Goal: Navigation & Orientation: Find specific page/section

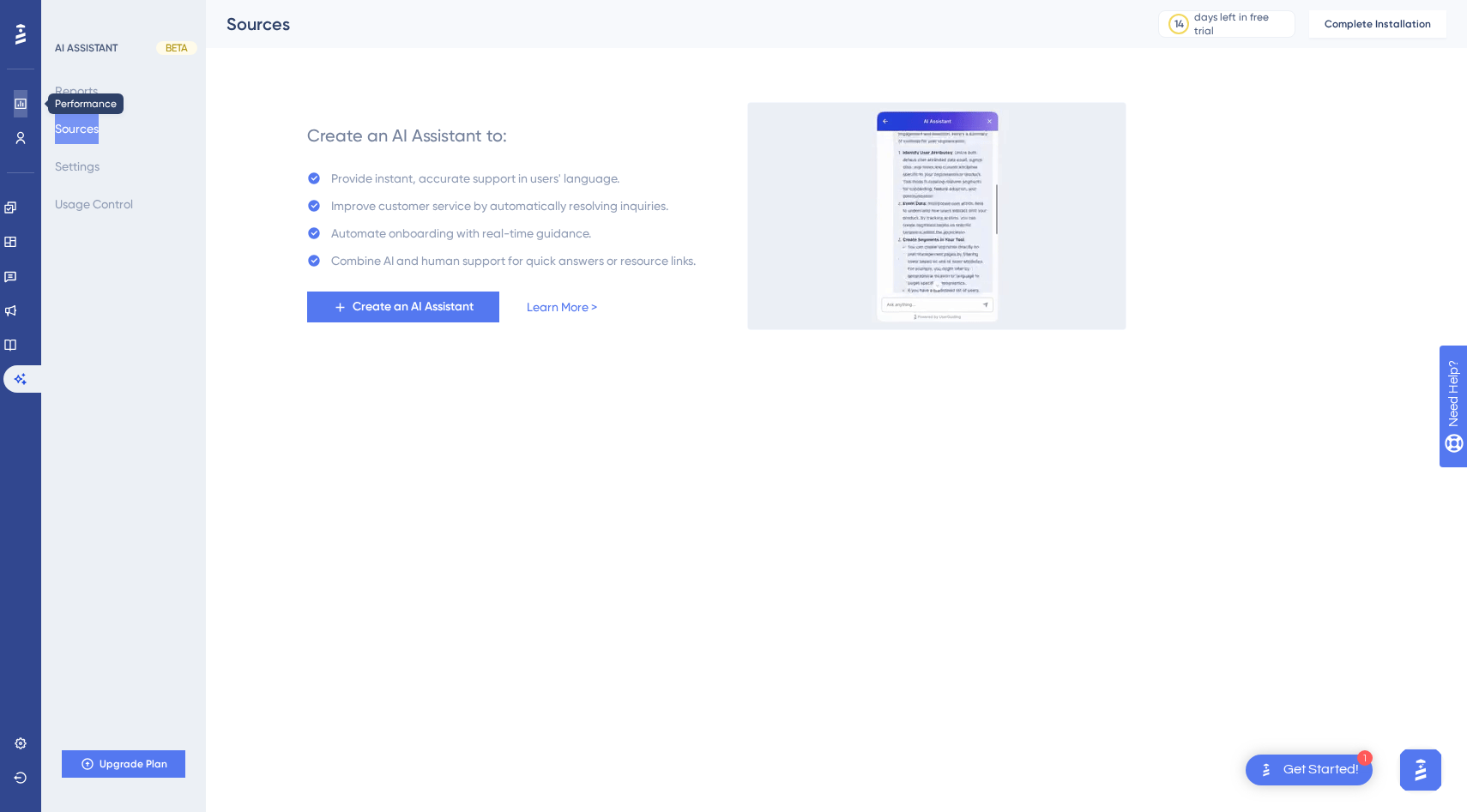
click at [20, 106] on icon at bounding box center [20, 104] width 11 height 10
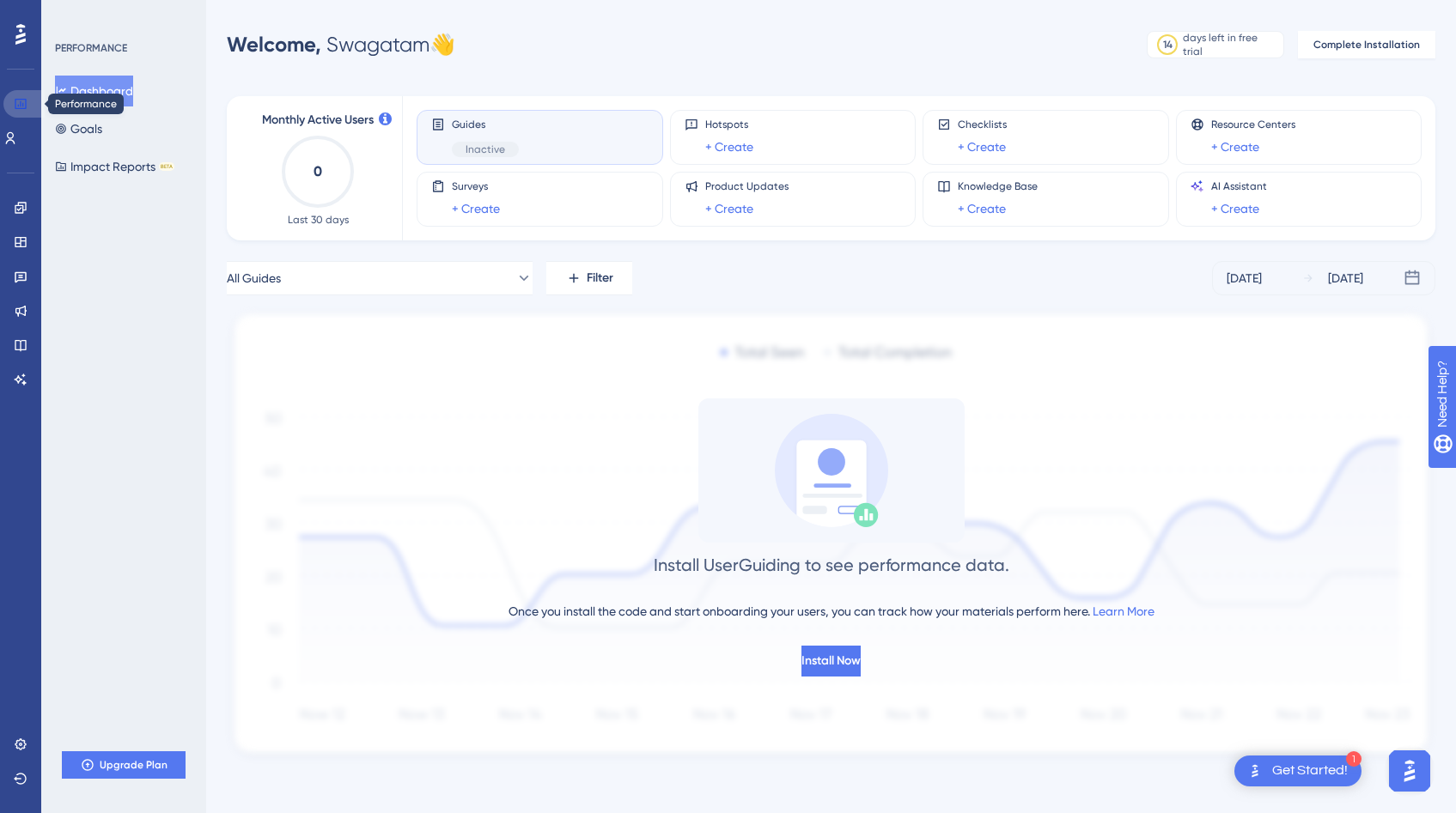
click at [20, 105] on icon at bounding box center [20, 104] width 11 height 10
click at [498, 150] on span "Inactive" at bounding box center [486, 150] width 40 height 14
click at [5, 133] on link at bounding box center [10, 138] width 14 height 28
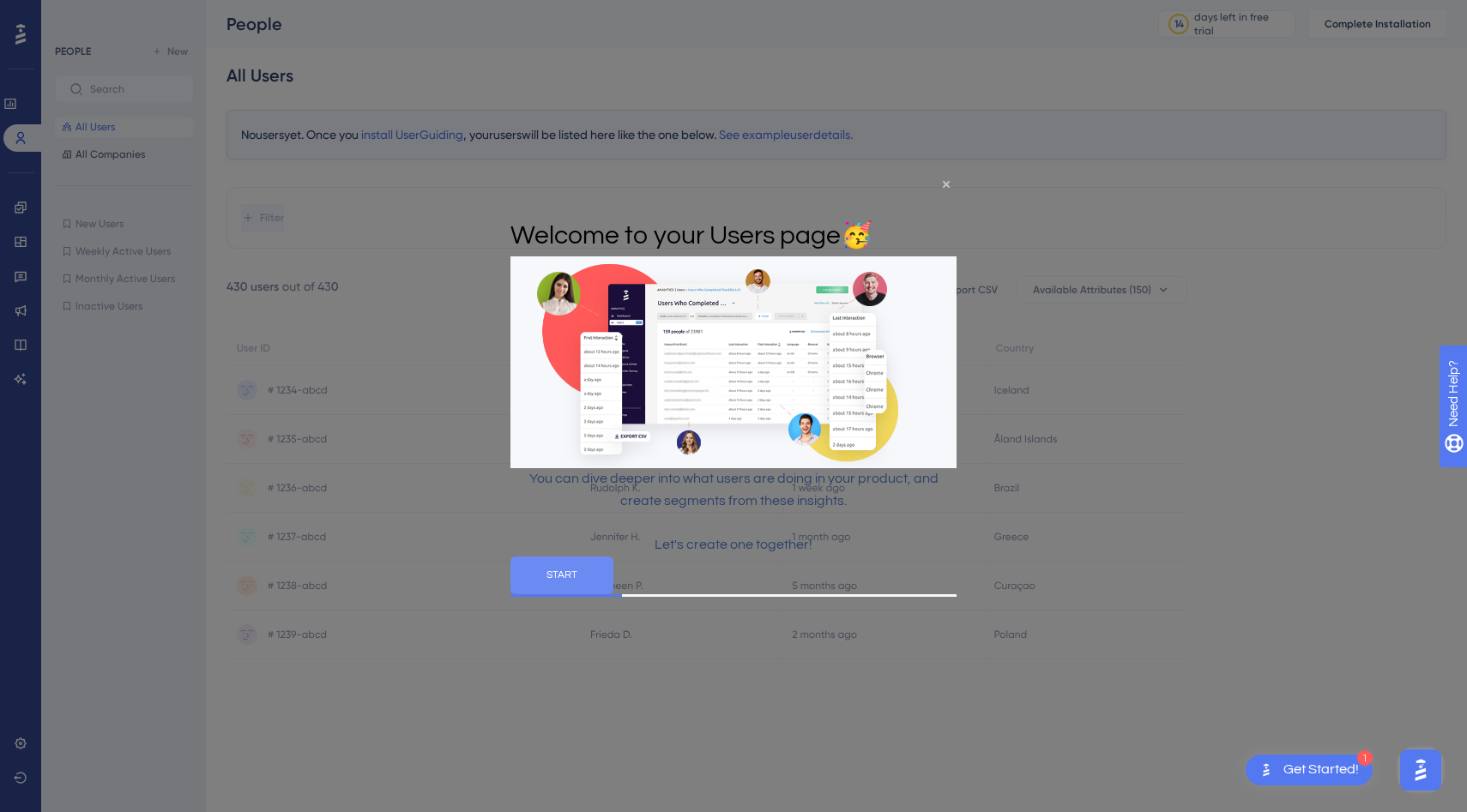
click at [613, 593] on button "START" at bounding box center [562, 574] width 103 height 38
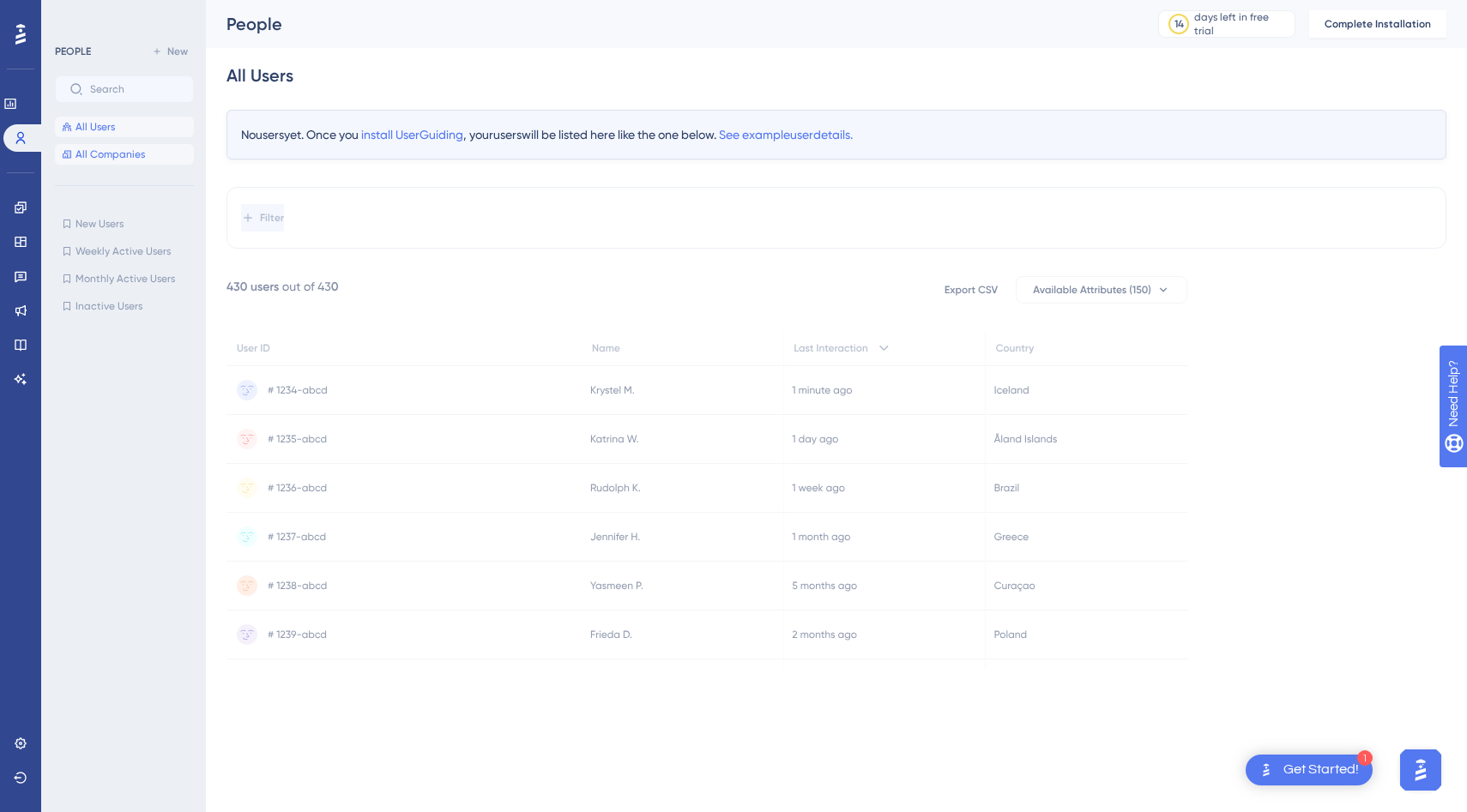
click at [91, 155] on span "All Companies" at bounding box center [110, 155] width 70 height 14
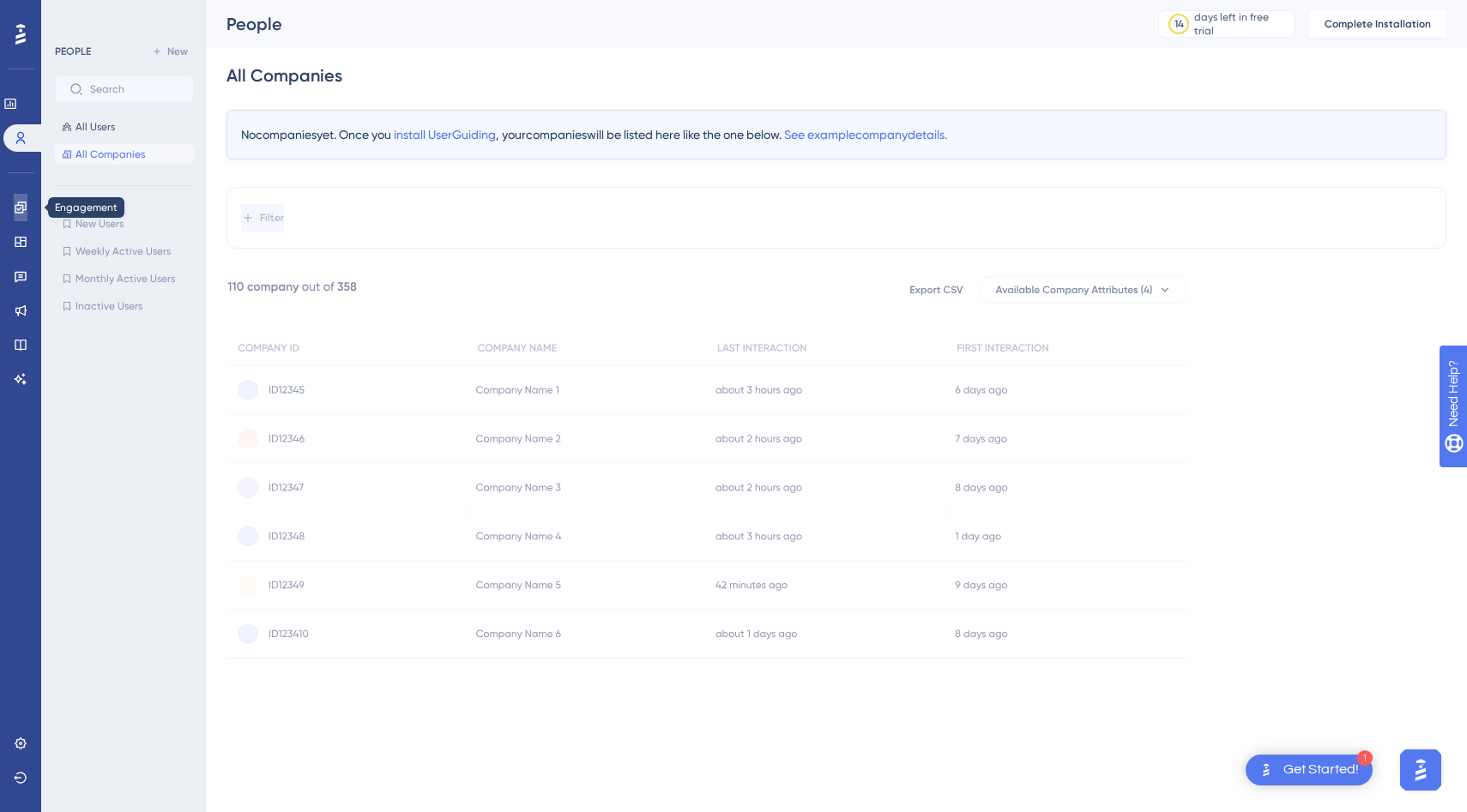
click at [21, 207] on icon at bounding box center [20, 207] width 11 height 11
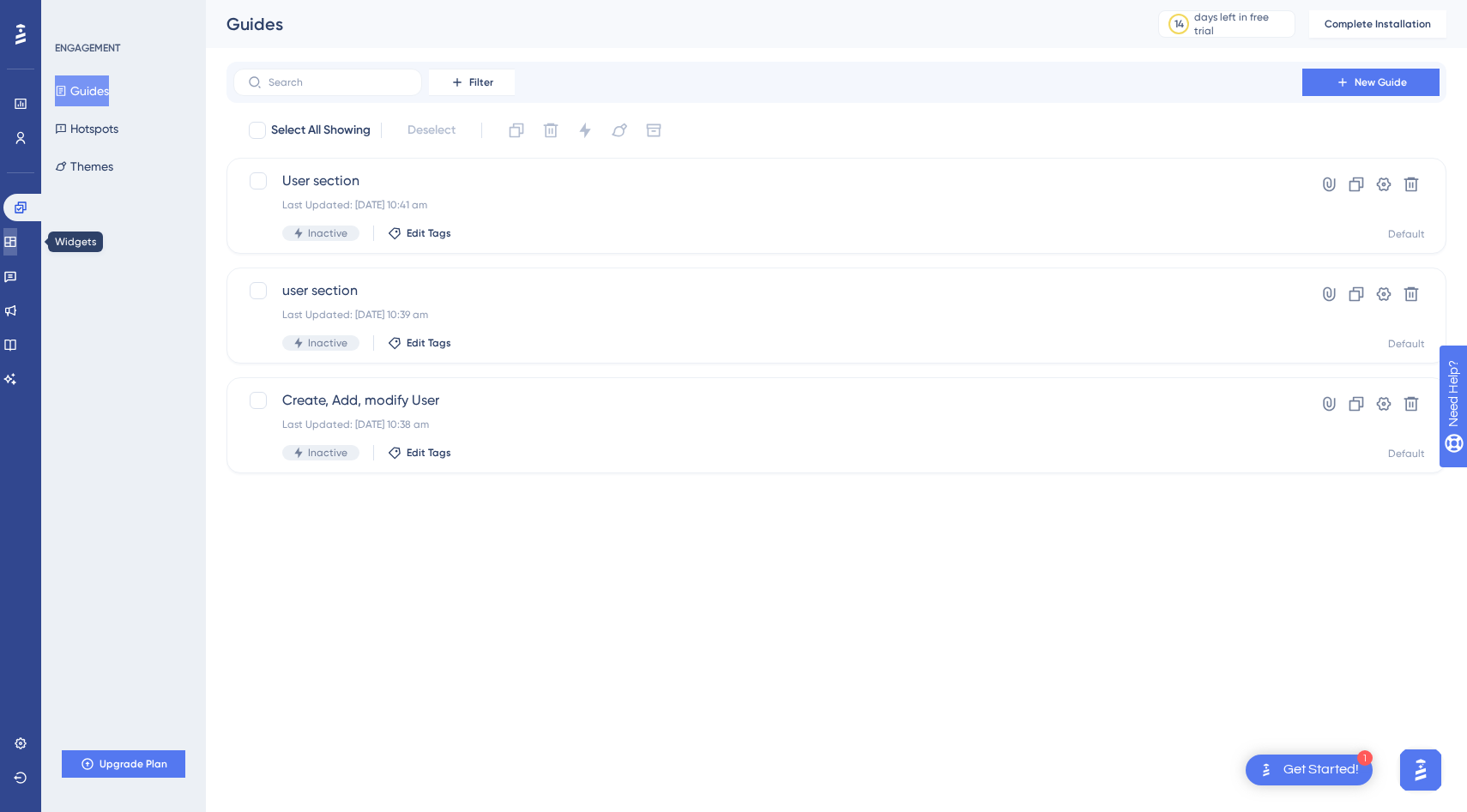
click at [16, 235] on icon at bounding box center [10, 242] width 14 height 14
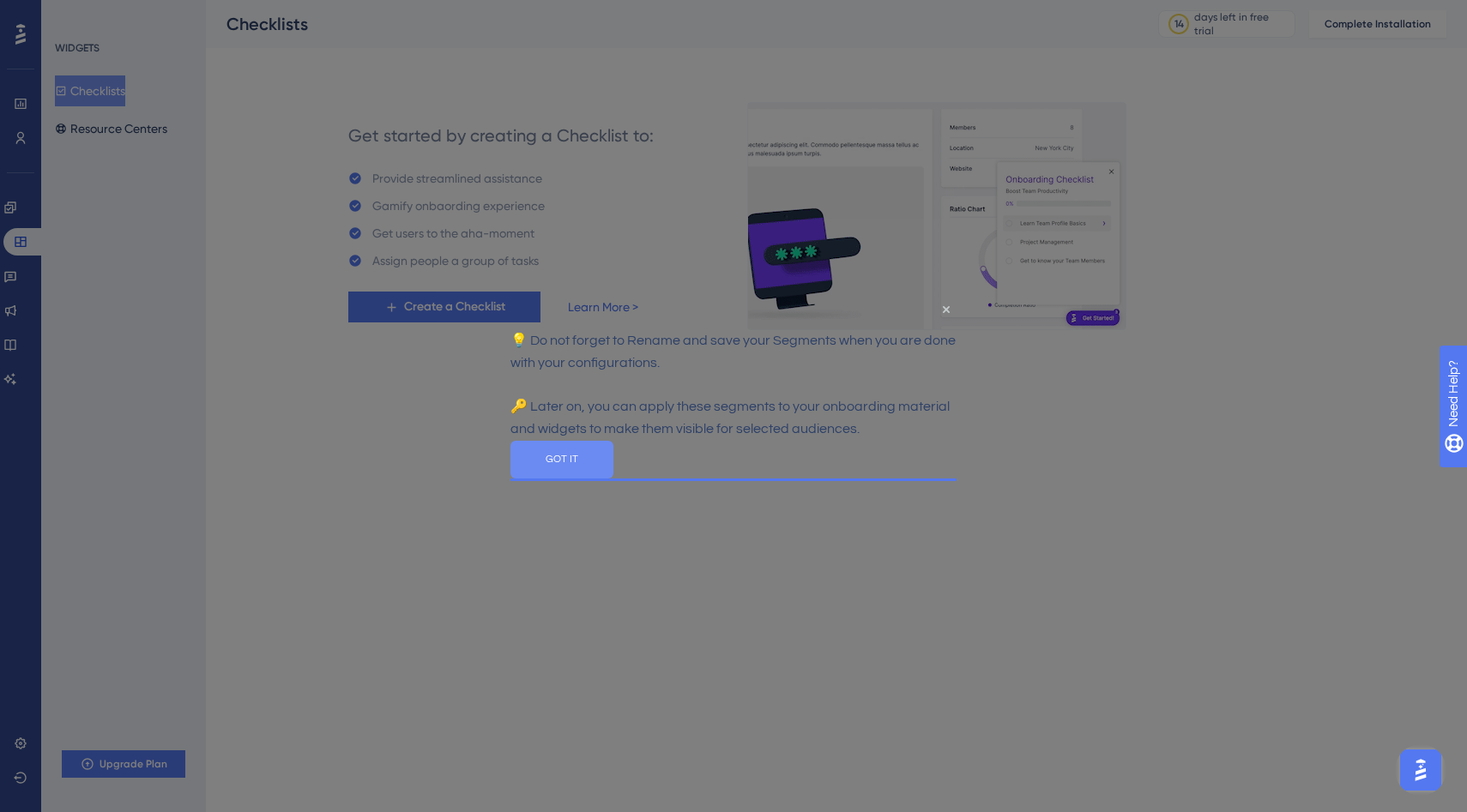
drag, startPoint x: 733, startPoint y: 471, endPoint x: 1244, endPoint y: 771, distance: 592.6
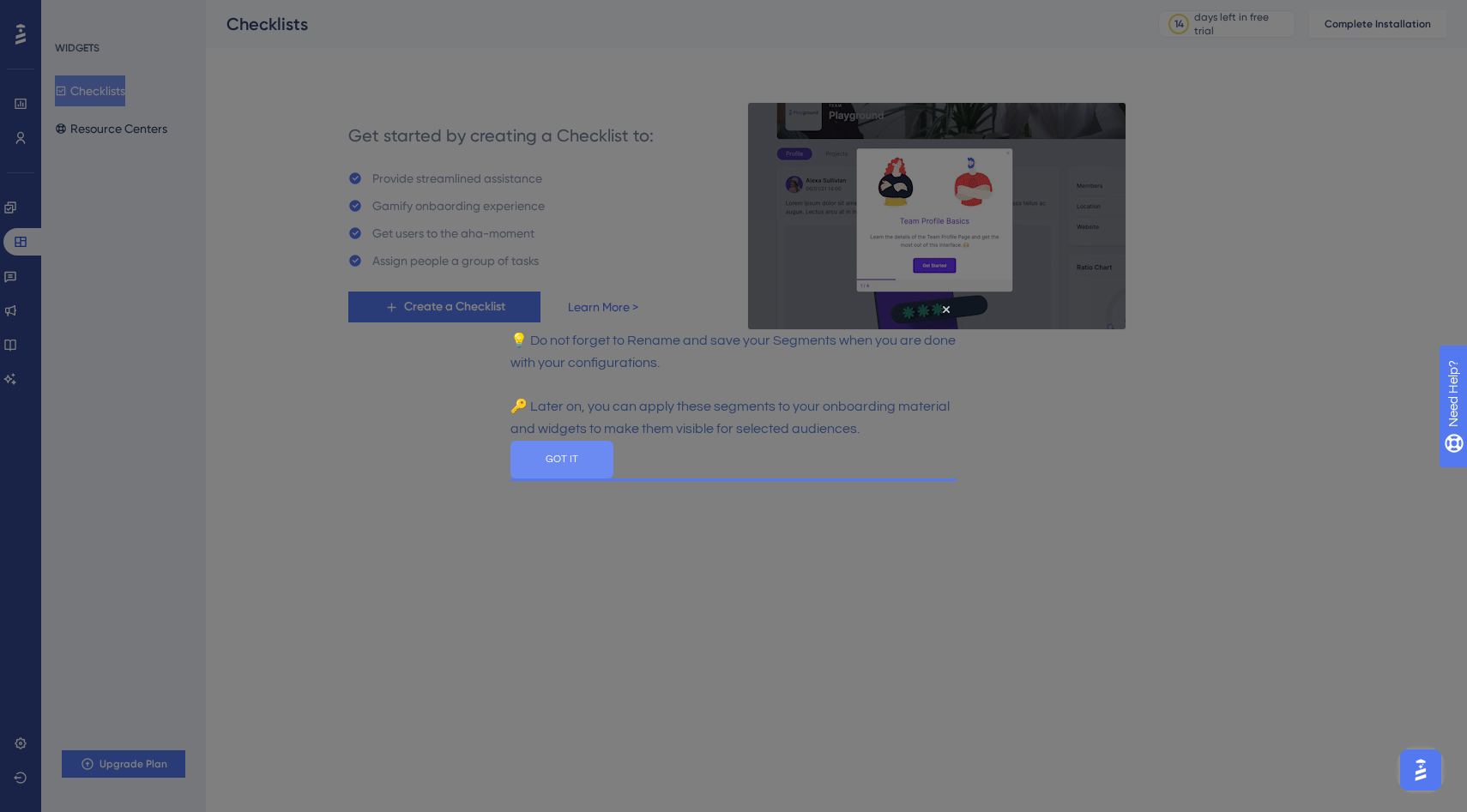
click at [613, 471] on button "GOT IT" at bounding box center [562, 460] width 103 height 38
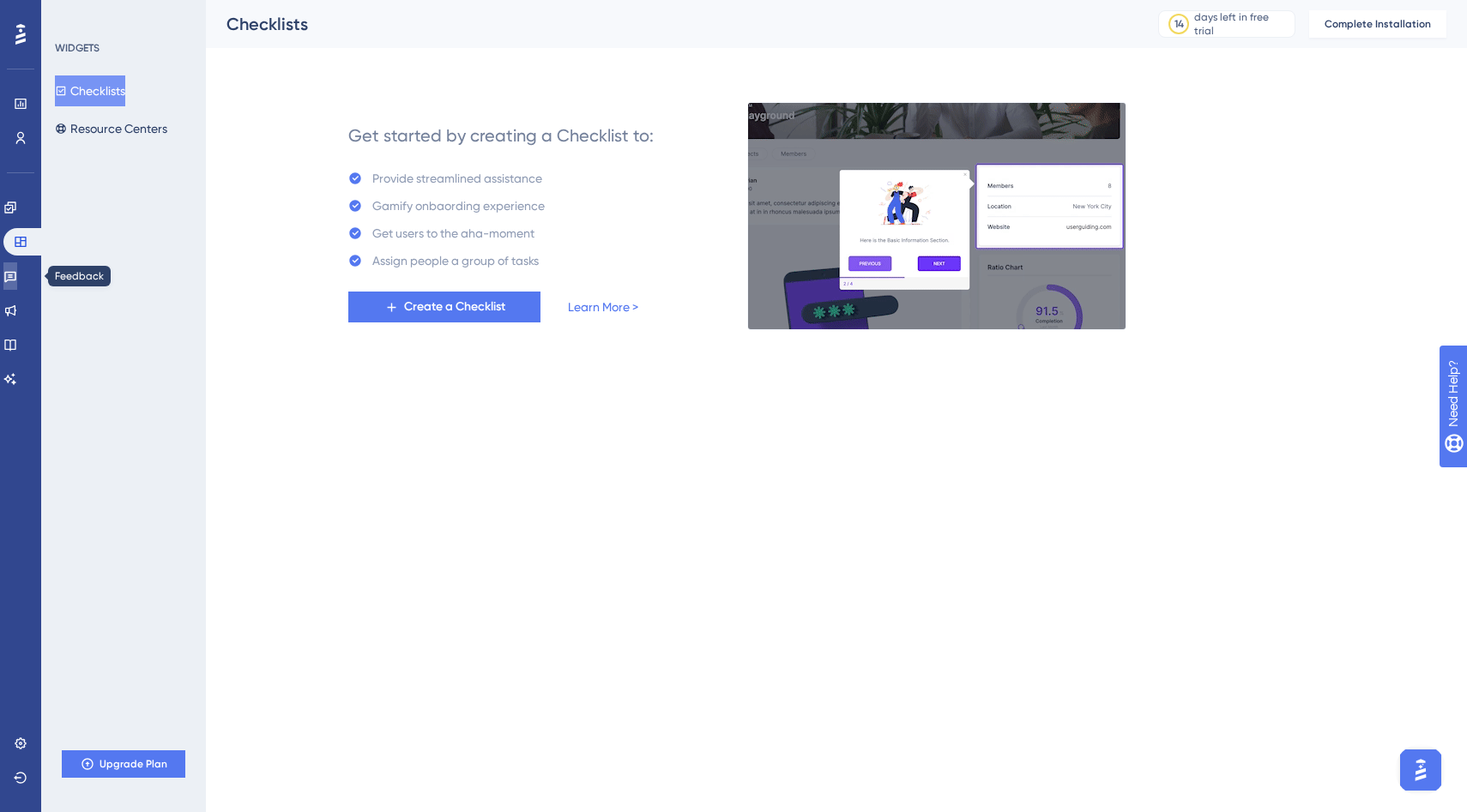
click at [17, 284] on link at bounding box center [10, 276] width 14 height 27
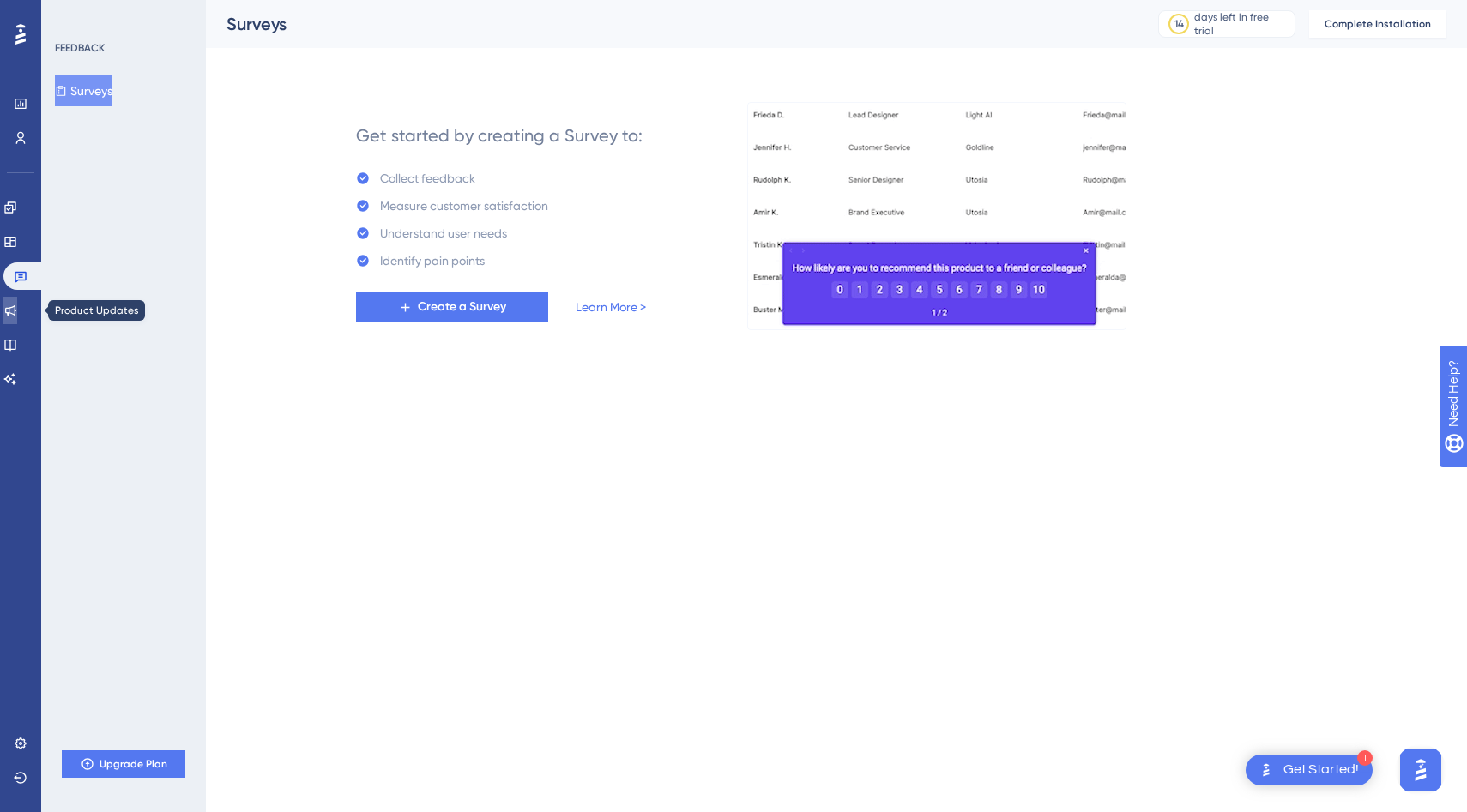
click at [13, 317] on icon at bounding box center [10, 311] width 14 height 14
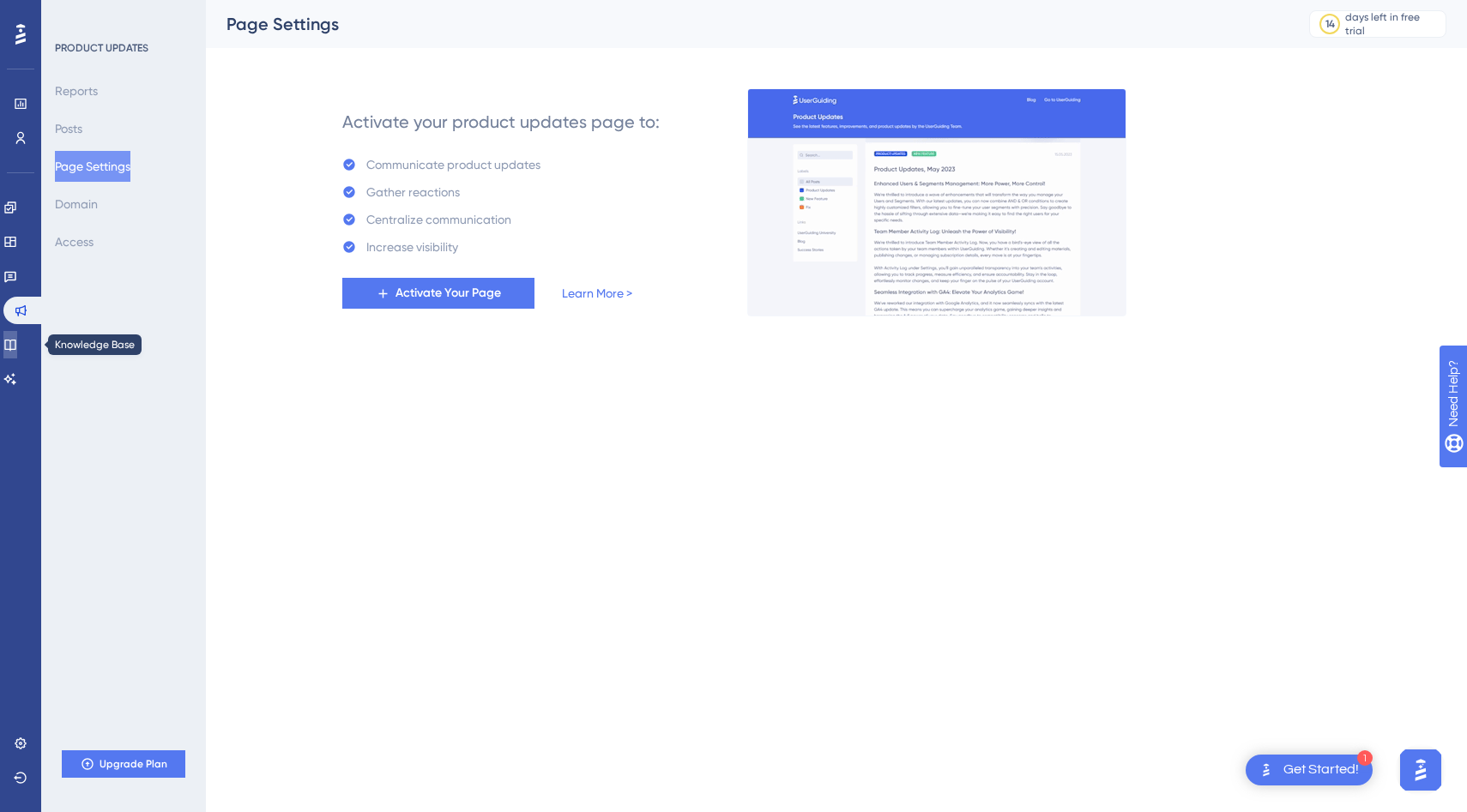
click at [12, 336] on link at bounding box center [10, 345] width 14 height 27
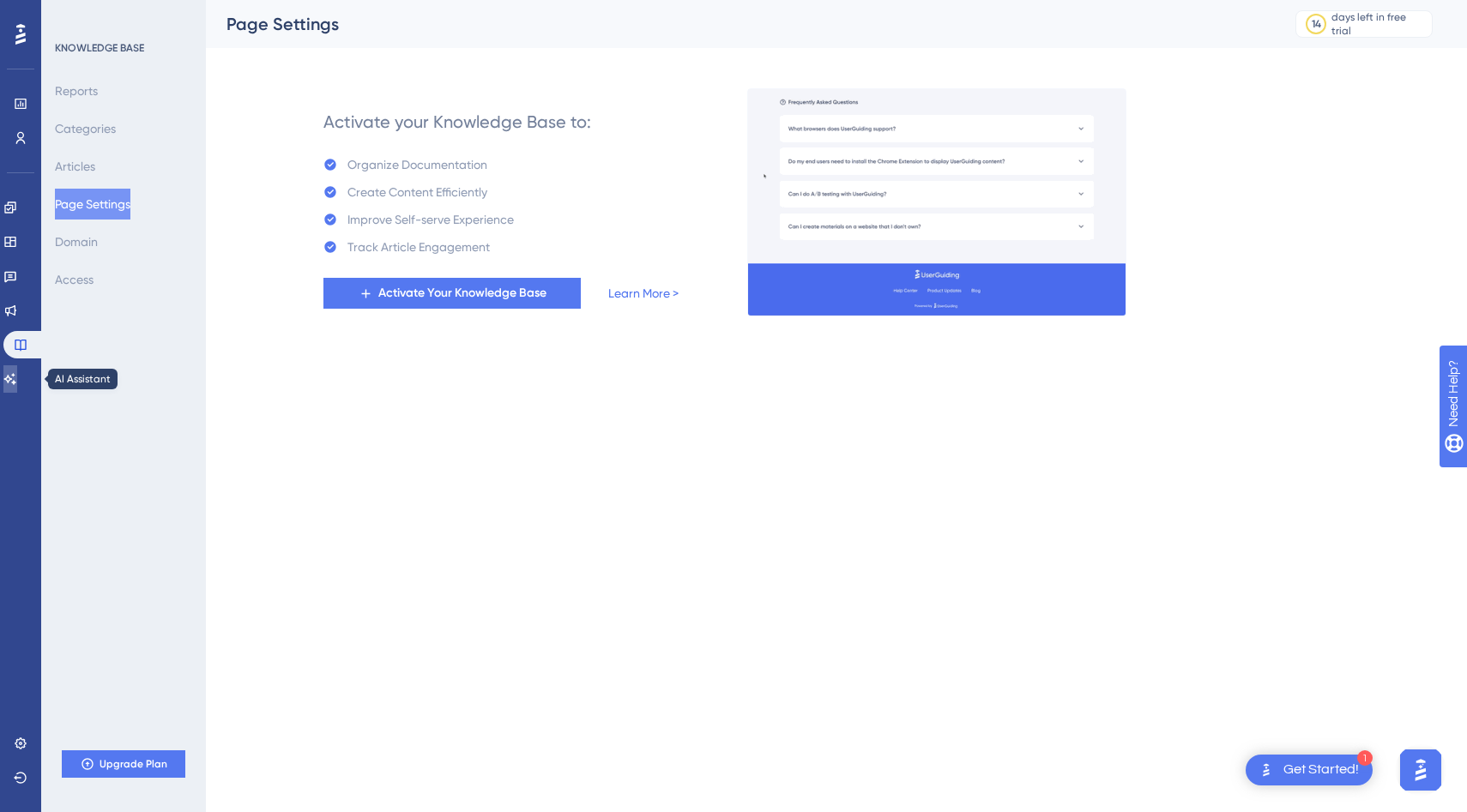
click at [17, 385] on icon at bounding box center [10, 379] width 14 height 14
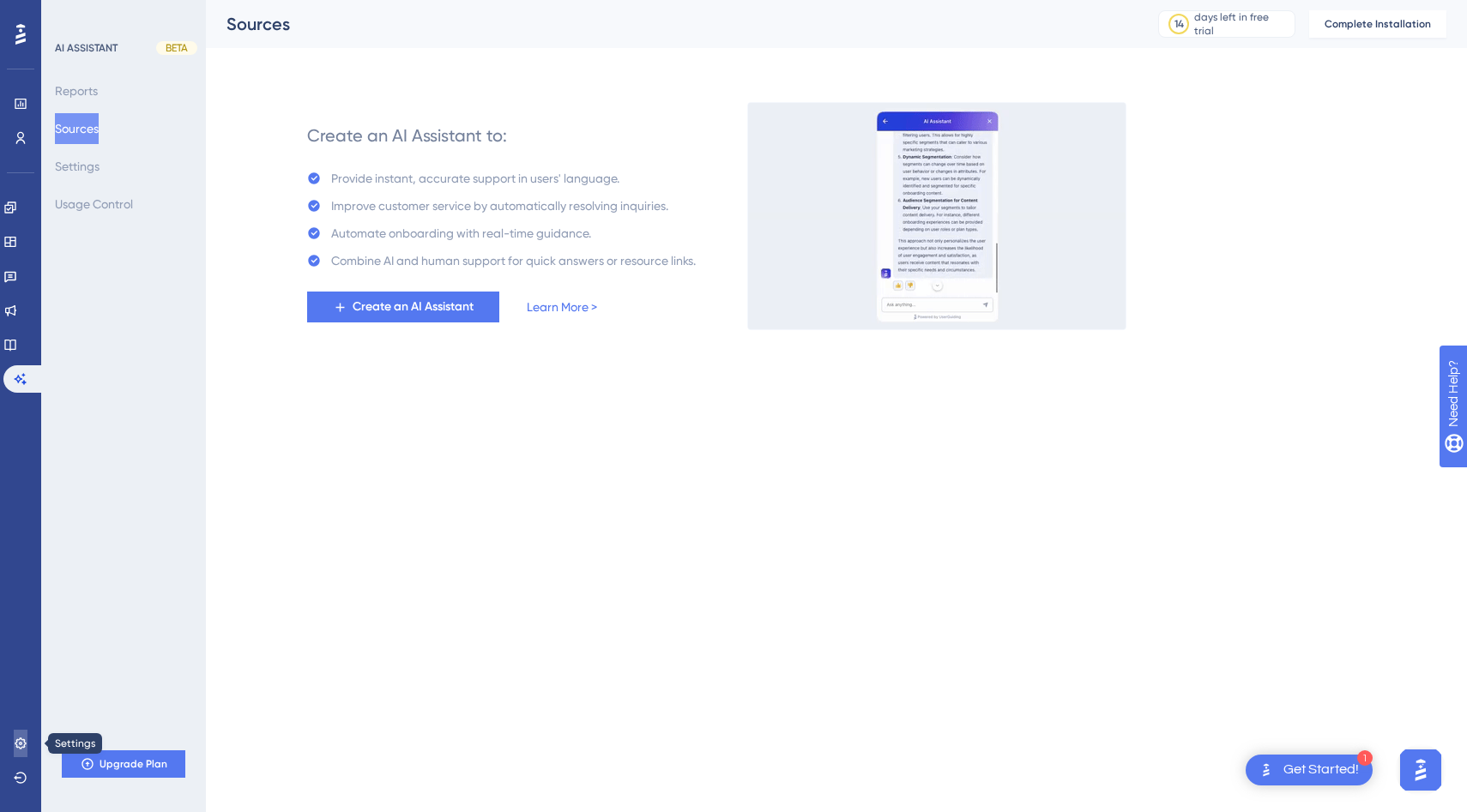
click at [21, 751] on link at bounding box center [21, 743] width 14 height 27
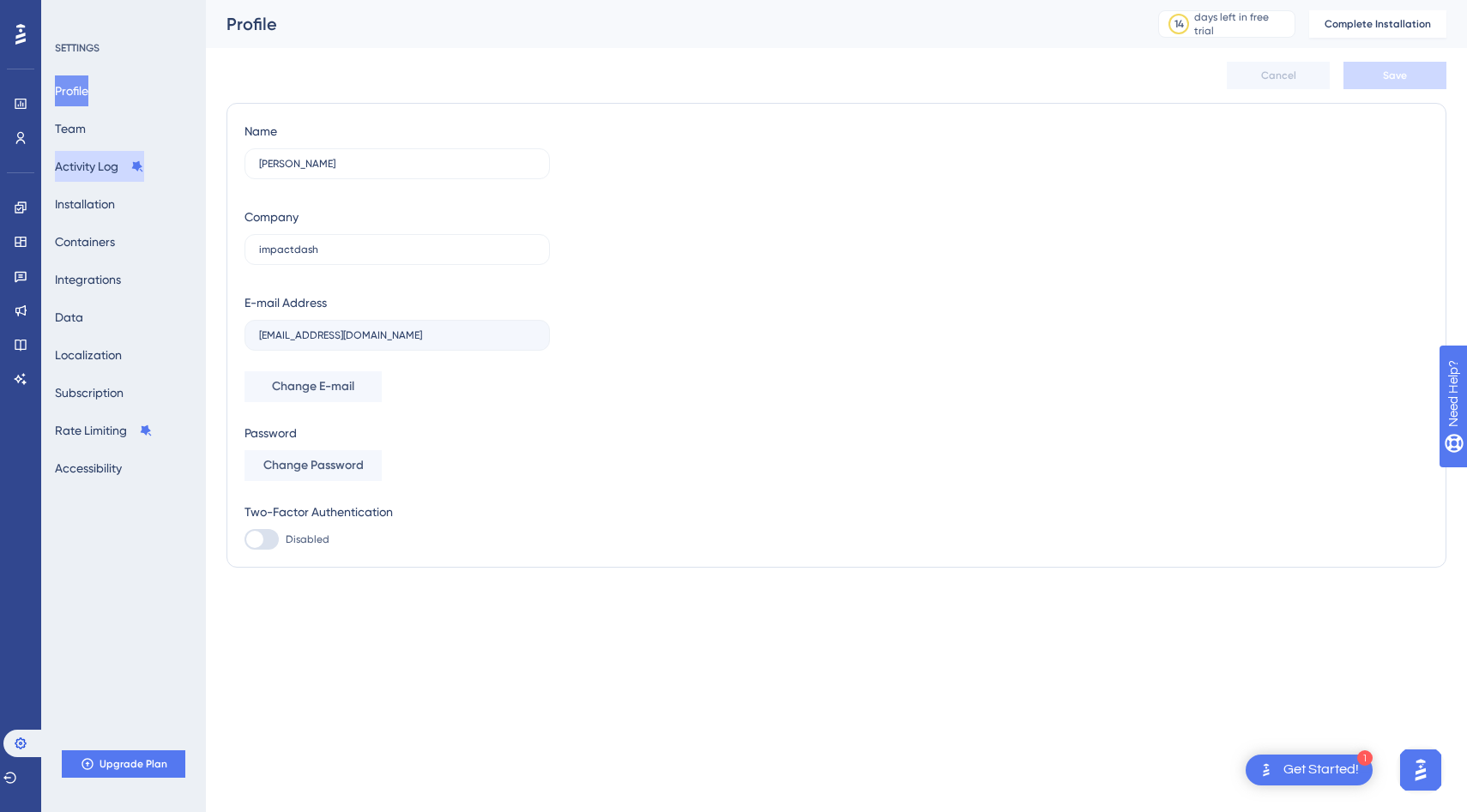
click at [120, 161] on button "Activity Log" at bounding box center [100, 167] width 89 height 31
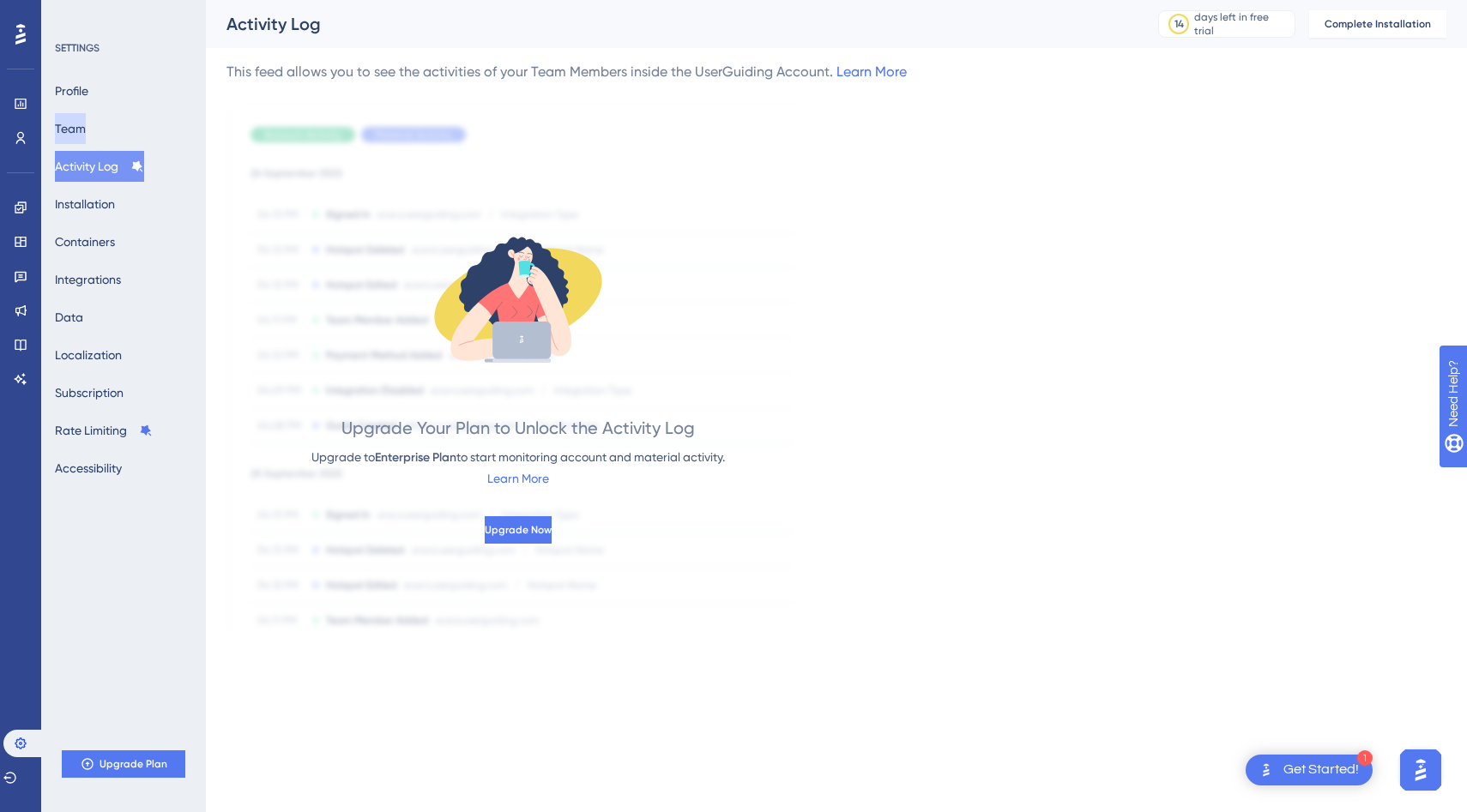
click at [86, 117] on button "Team" at bounding box center [70, 129] width 31 height 31
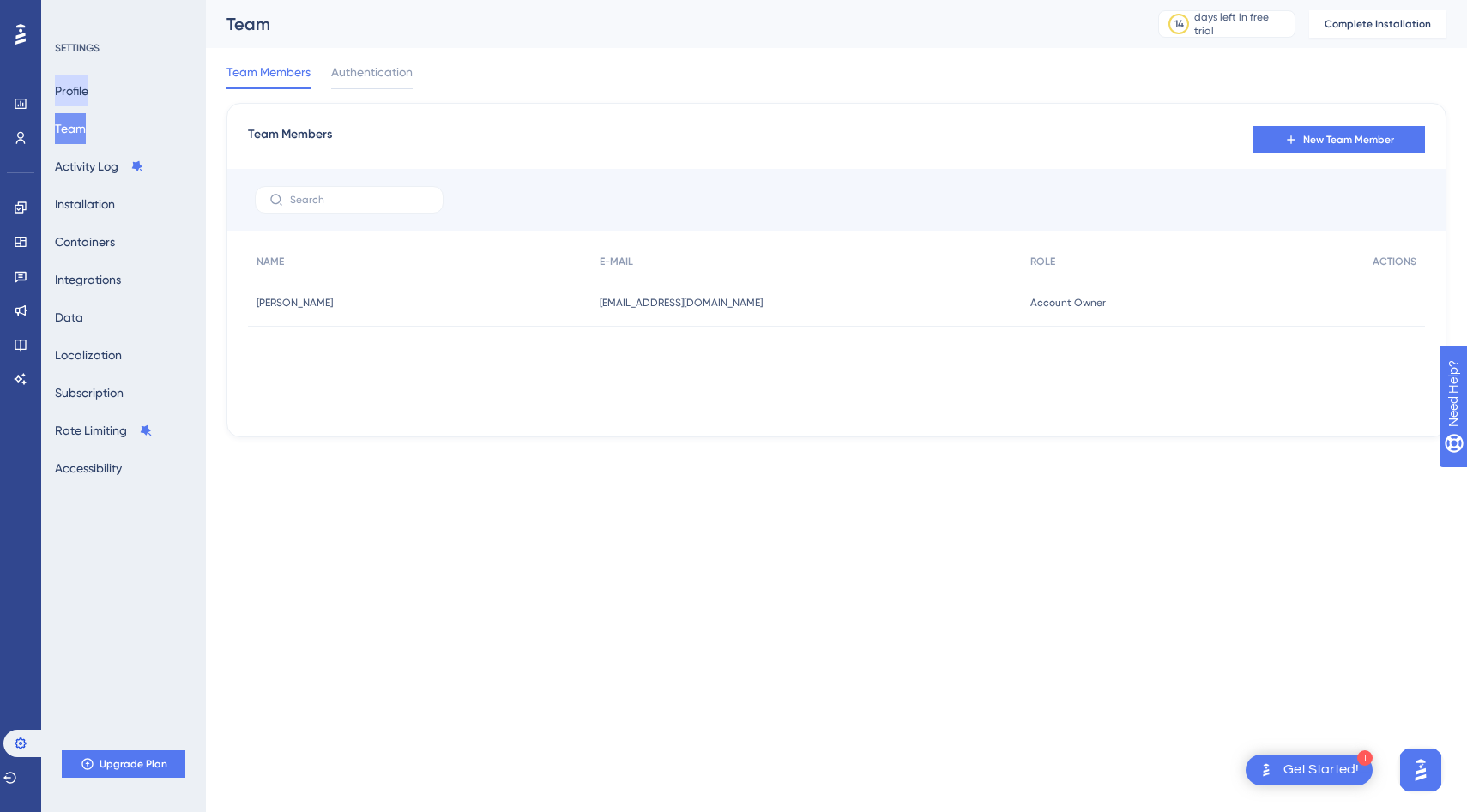
click at [88, 84] on button "Profile" at bounding box center [71, 91] width 33 height 31
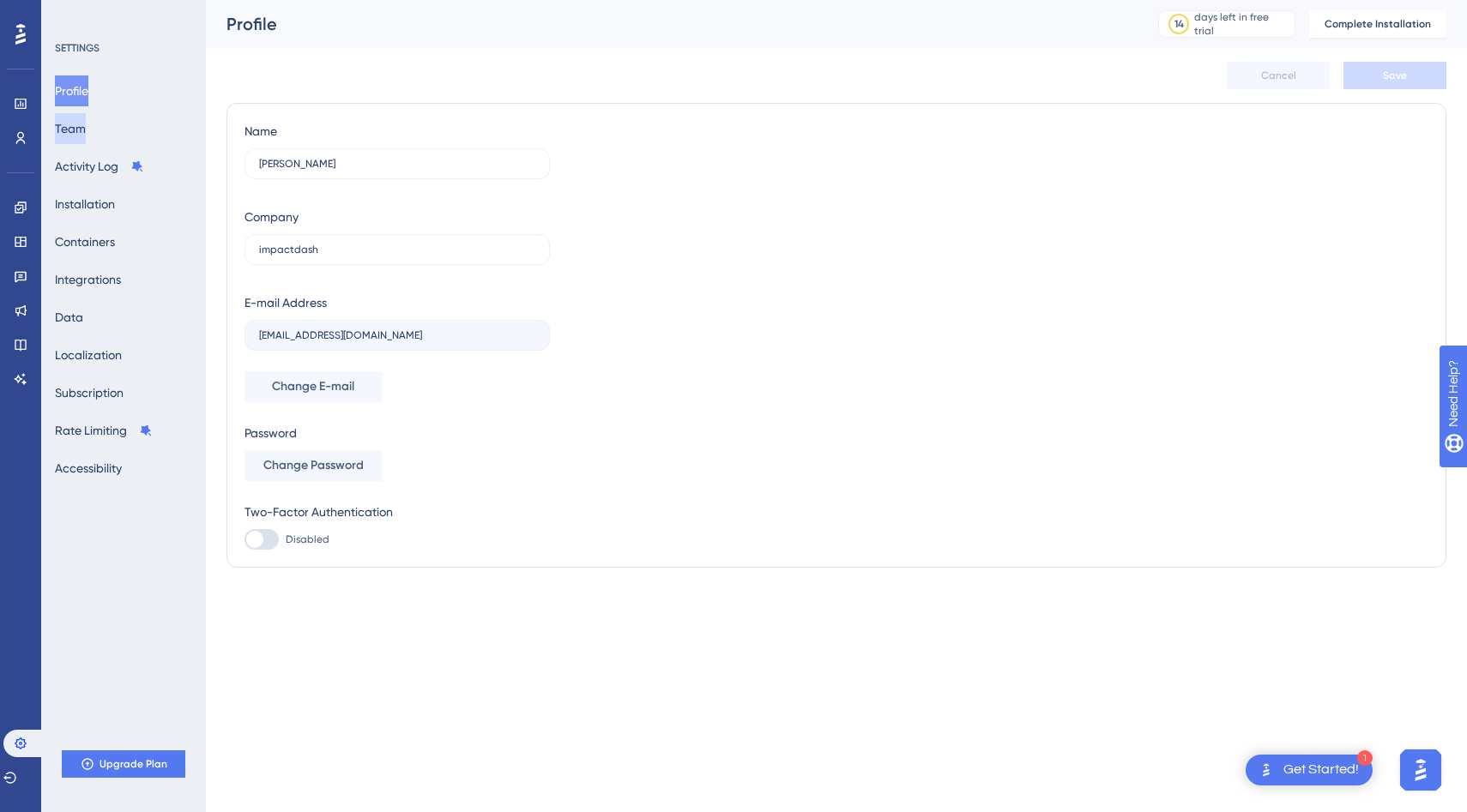
click at [86, 125] on button "Team" at bounding box center [70, 129] width 31 height 31
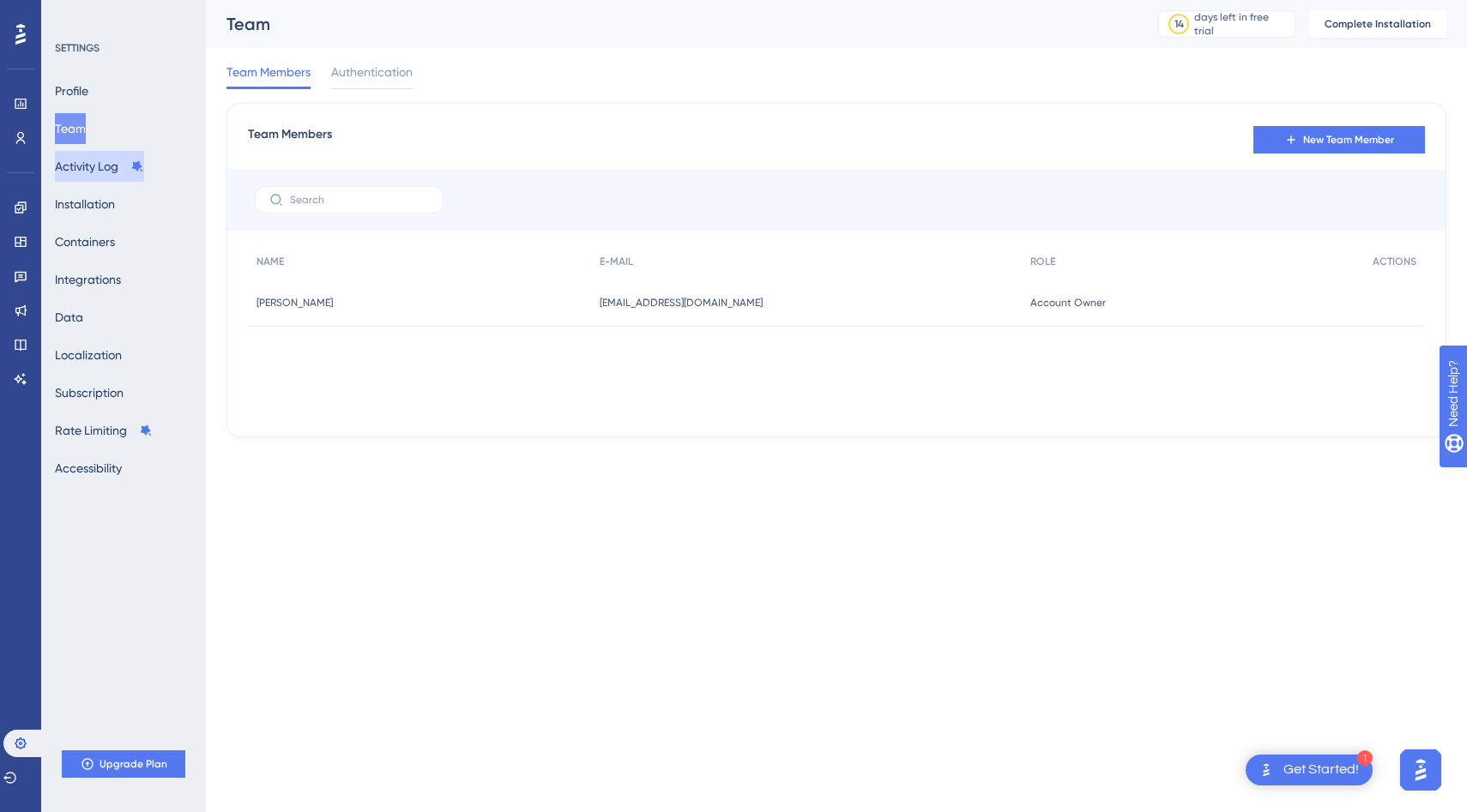
click at [91, 166] on button "Activity Log" at bounding box center [100, 167] width 89 height 31
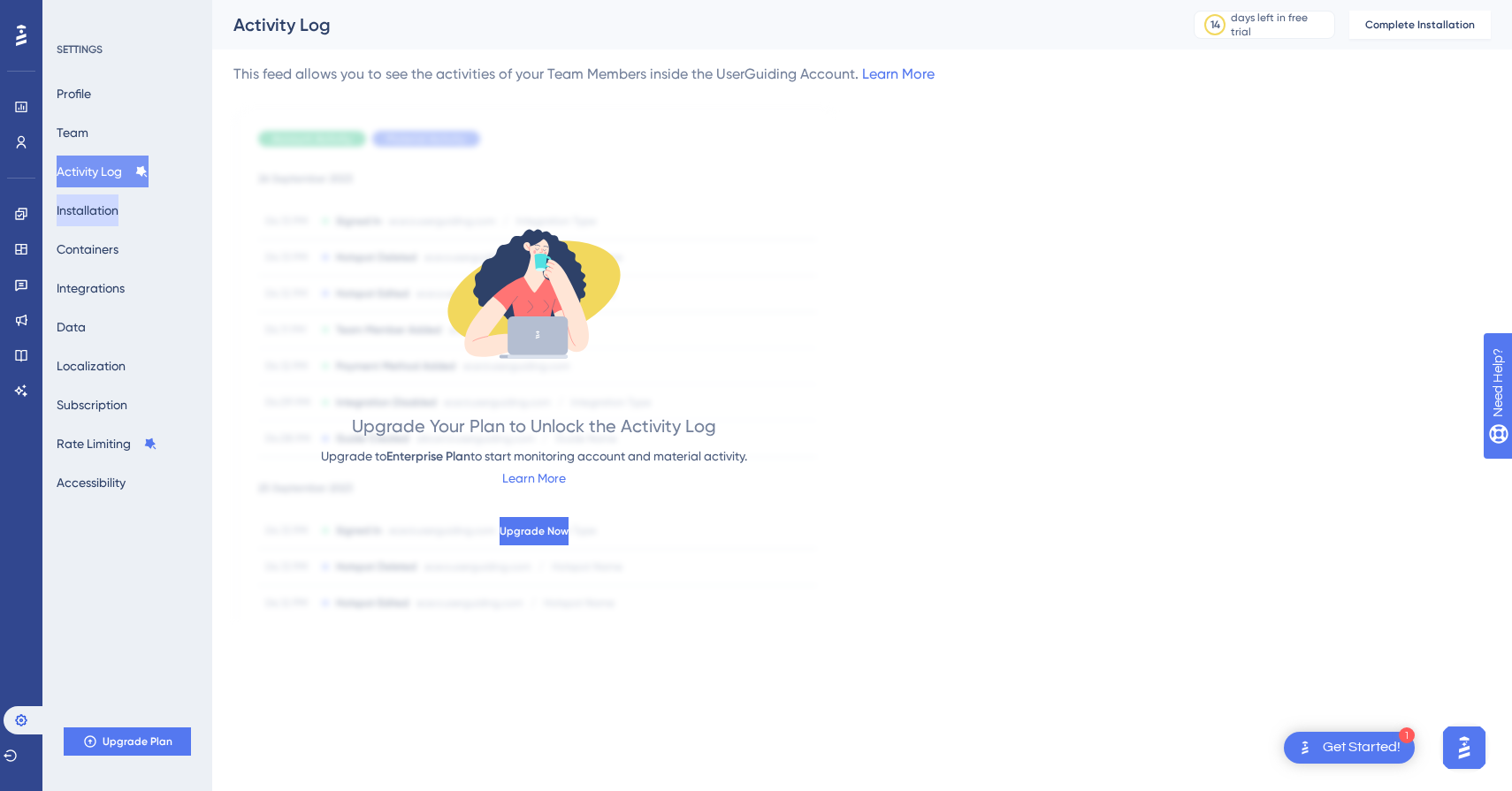
click at [96, 218] on button "Installation" at bounding box center [88, 211] width 62 height 32
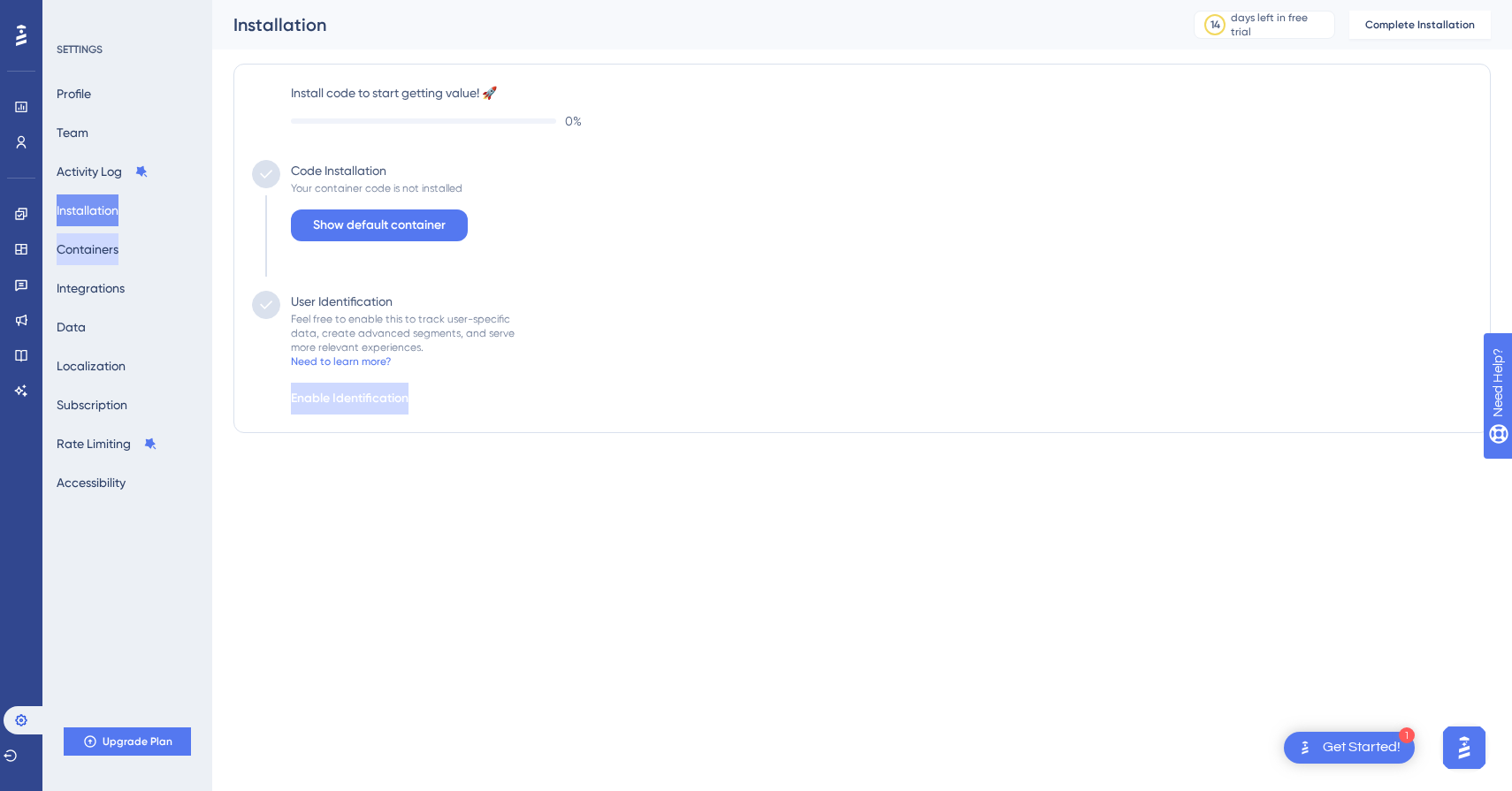
click at [108, 250] on button "Containers" at bounding box center [88, 250] width 62 height 32
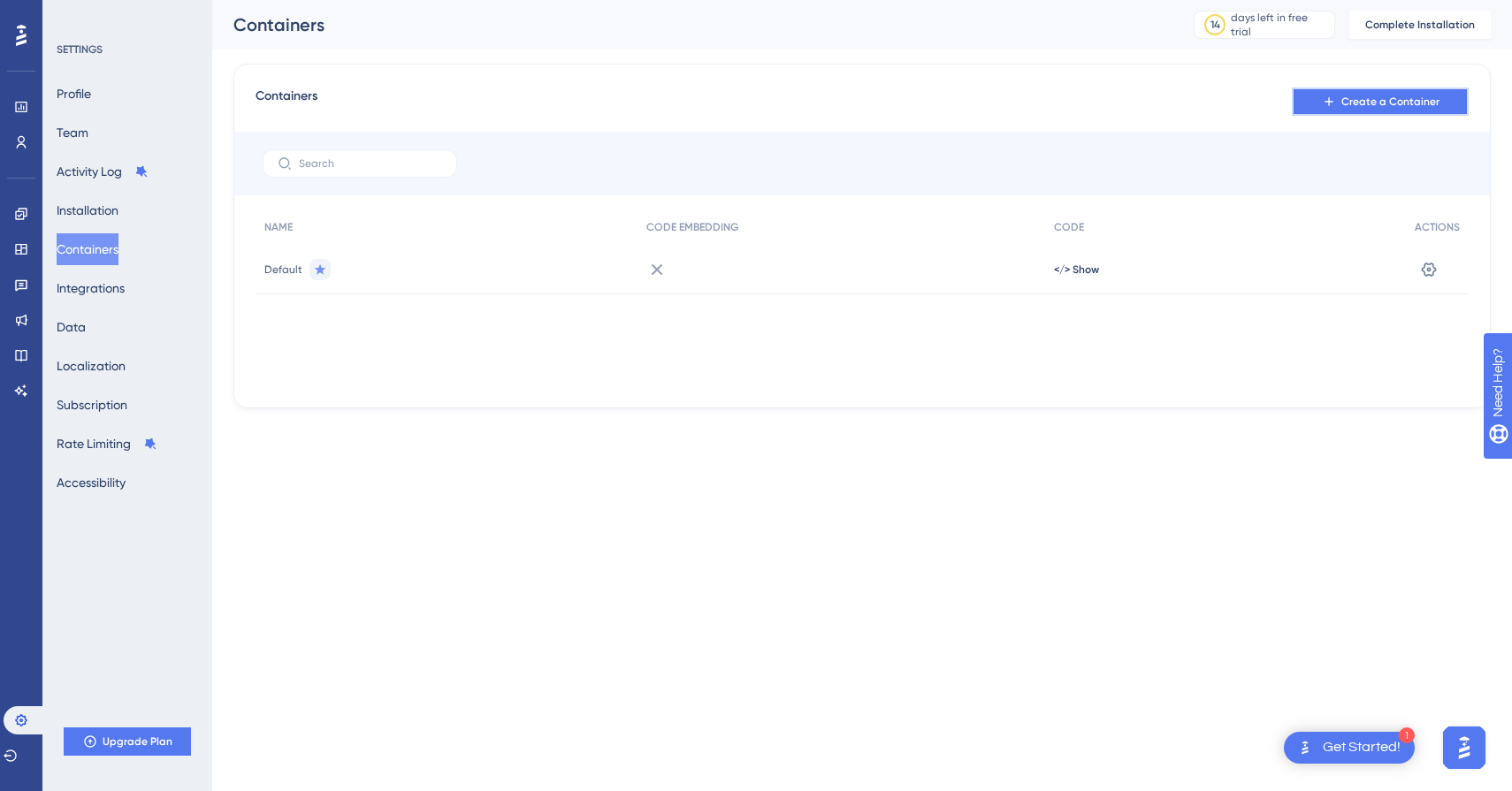
click at [1321, 110] on button "Create a Container" at bounding box center [1380, 102] width 177 height 28
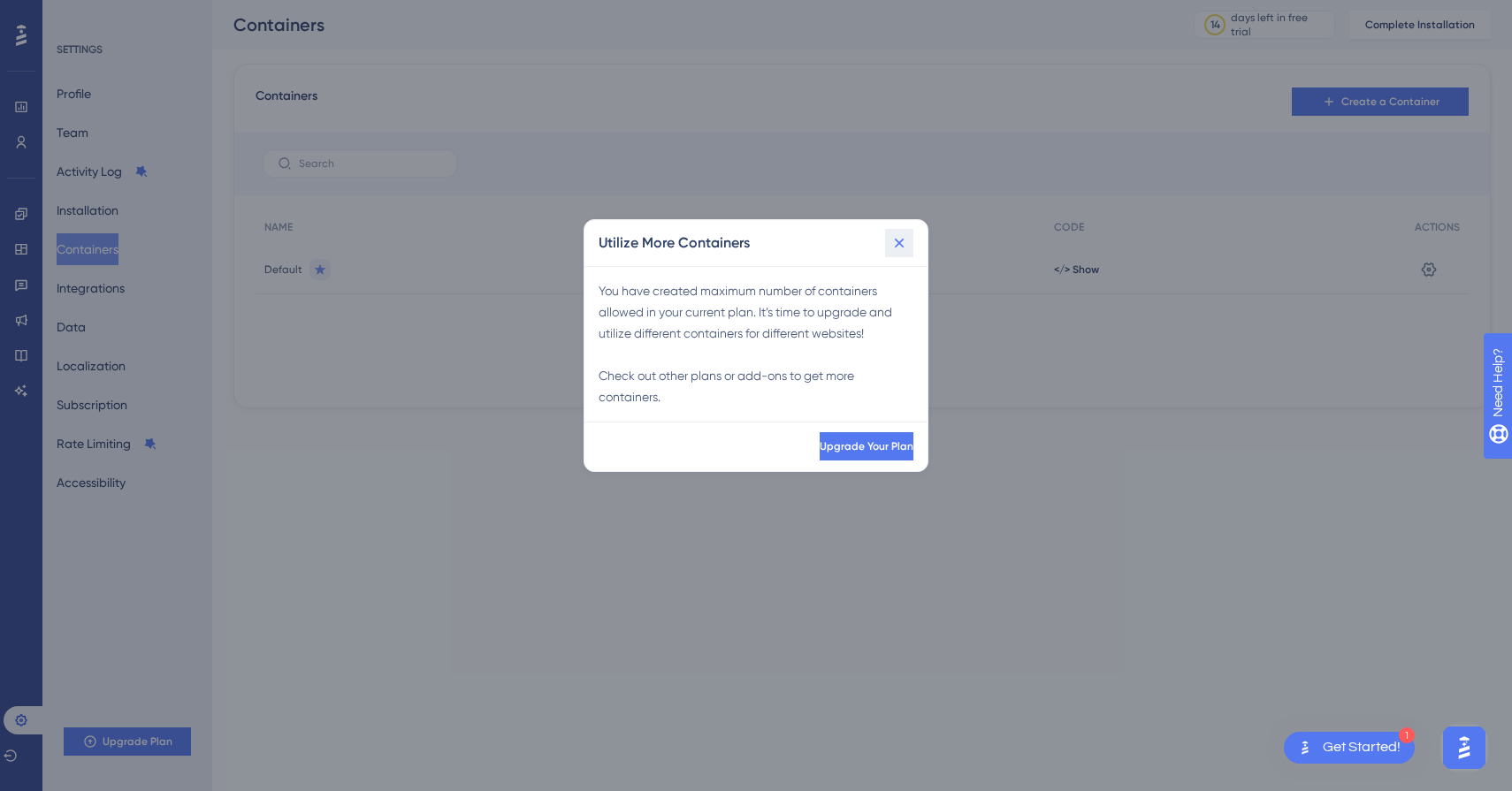
click at [905, 244] on icon at bounding box center [899, 243] width 18 height 18
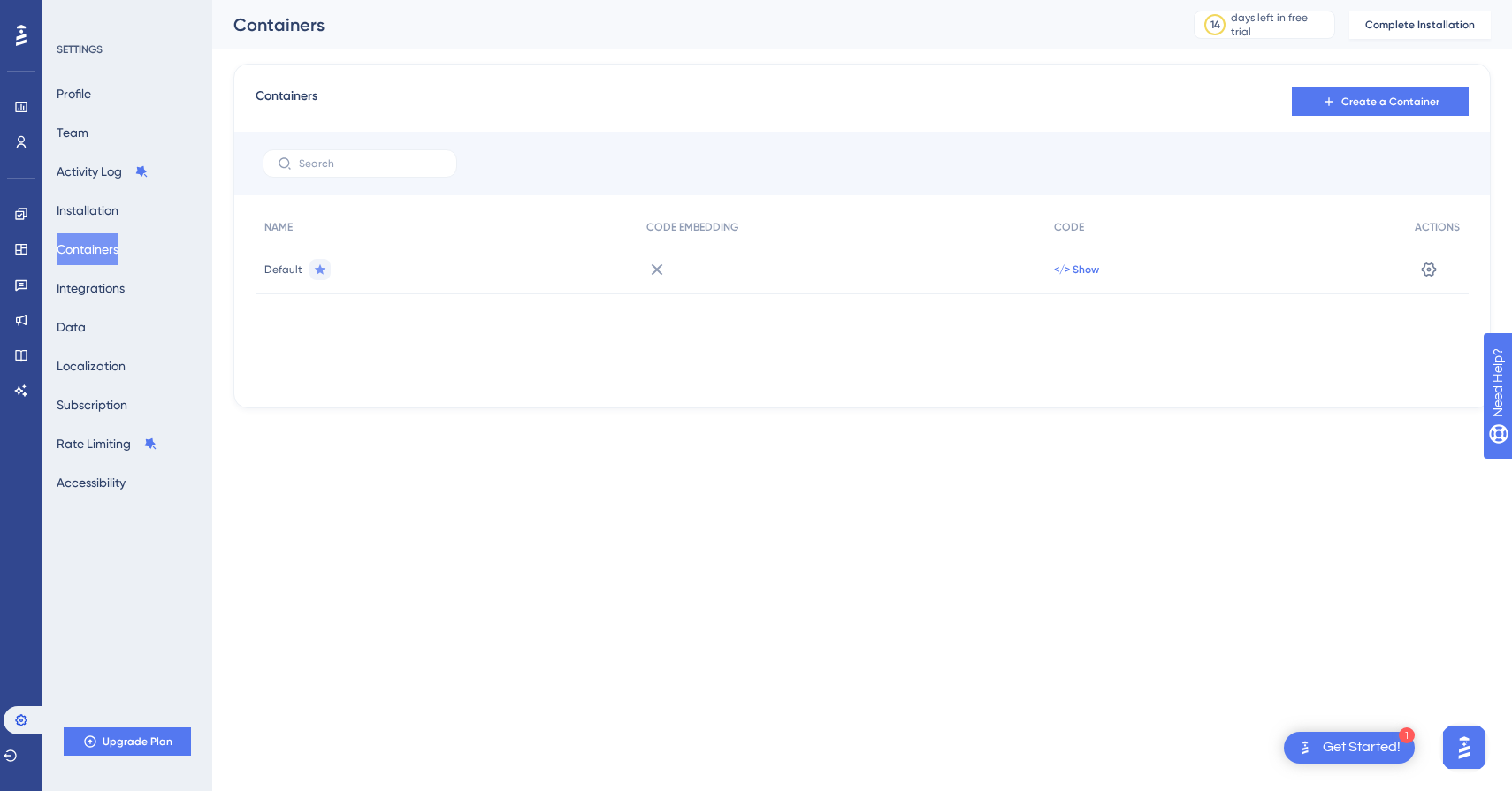
click at [1075, 265] on span "</> Show" at bounding box center [1076, 270] width 45 height 14
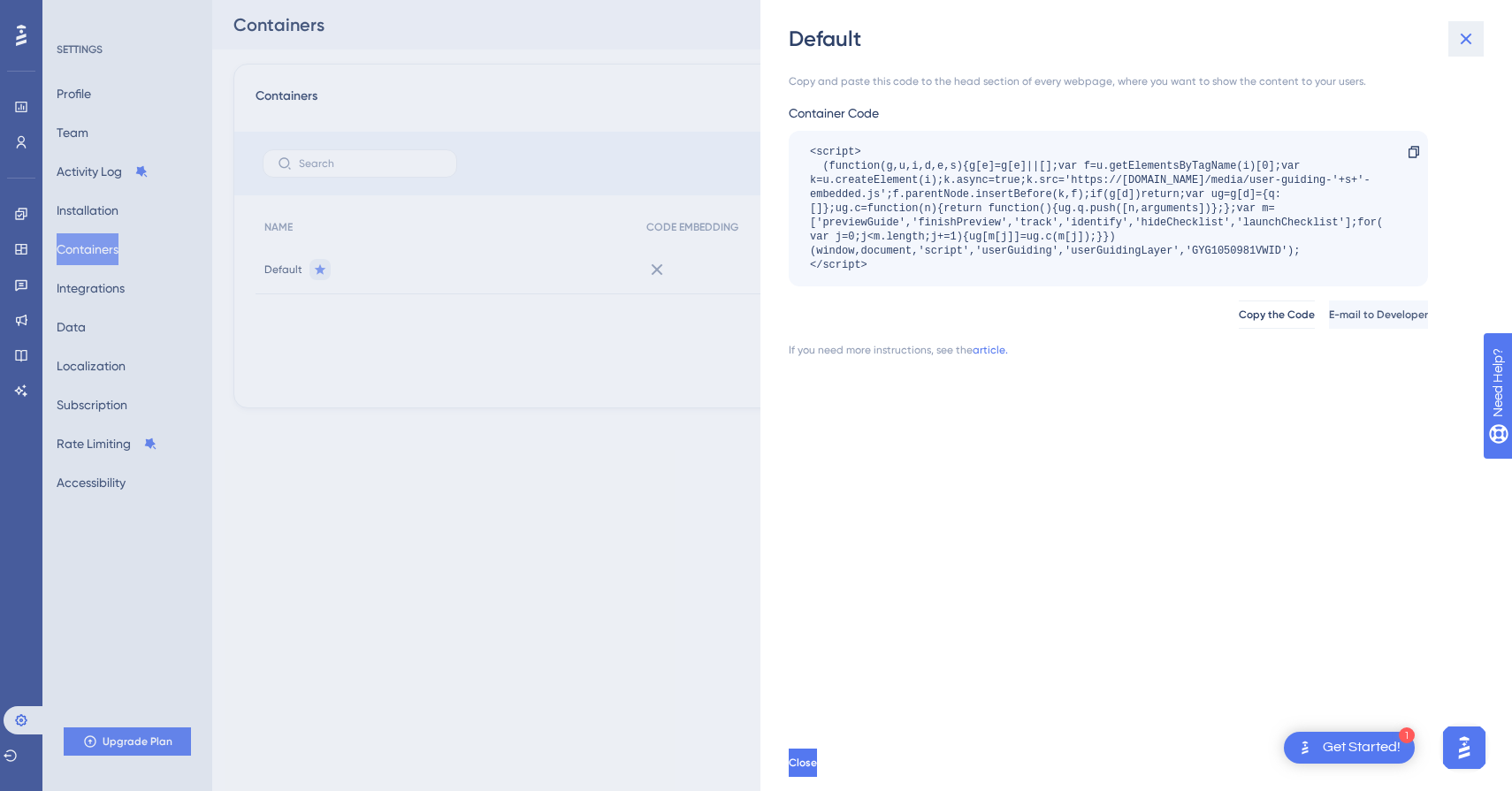
click at [1477, 35] on button at bounding box center [1466, 39] width 35 height 35
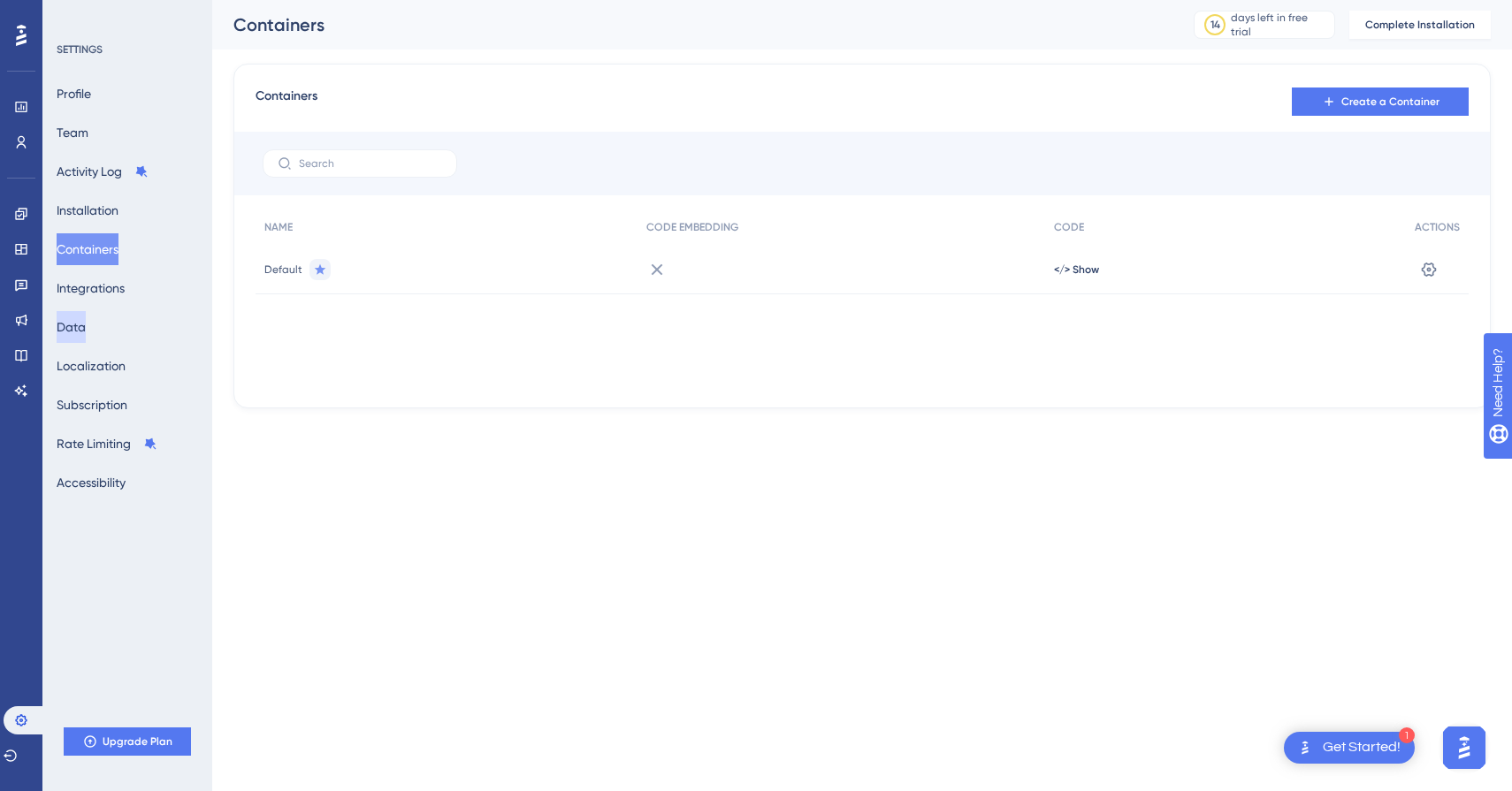
click at [86, 333] on button "Data" at bounding box center [71, 327] width 29 height 32
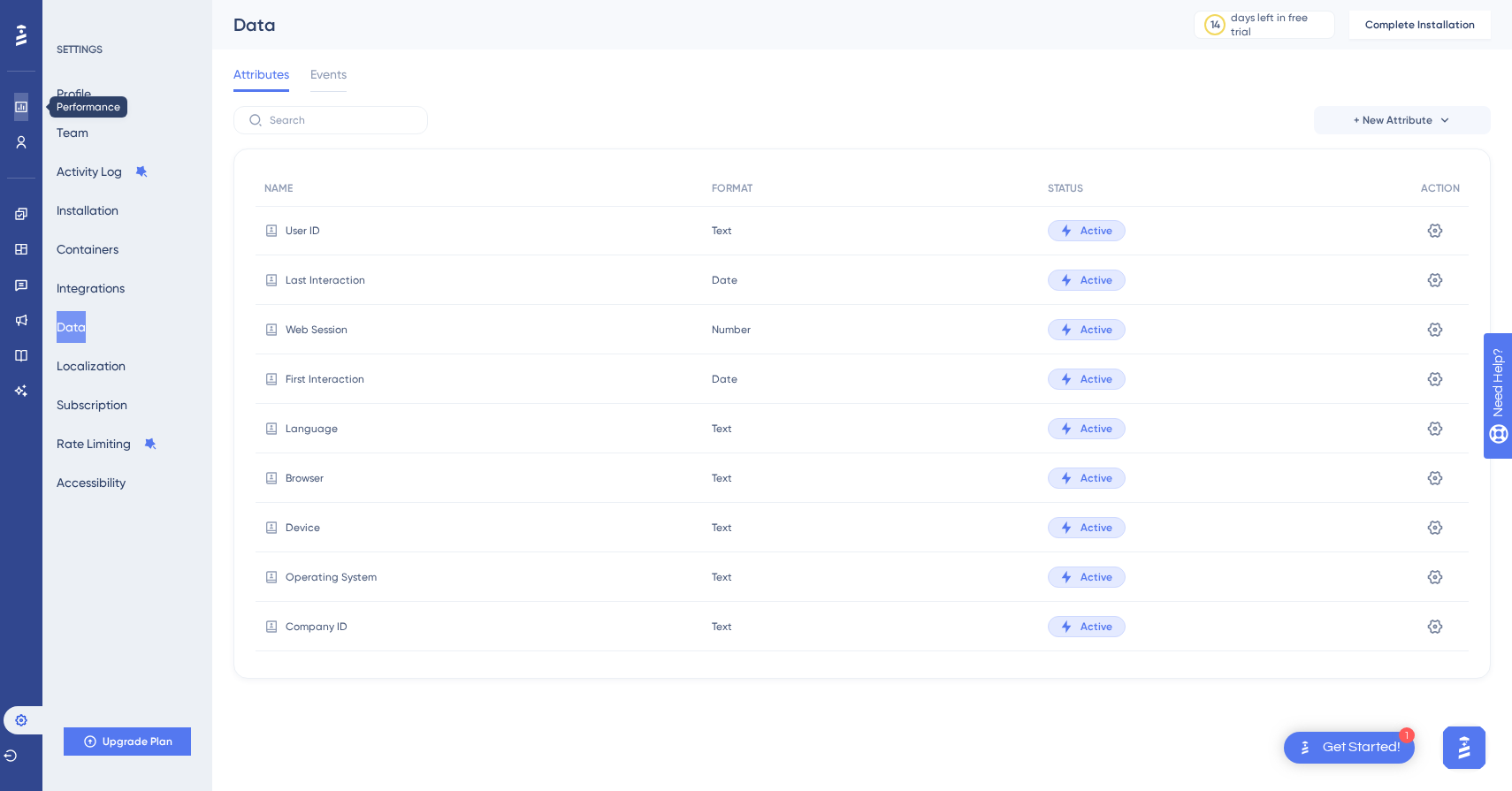
click at [14, 100] on link at bounding box center [21, 107] width 14 height 28
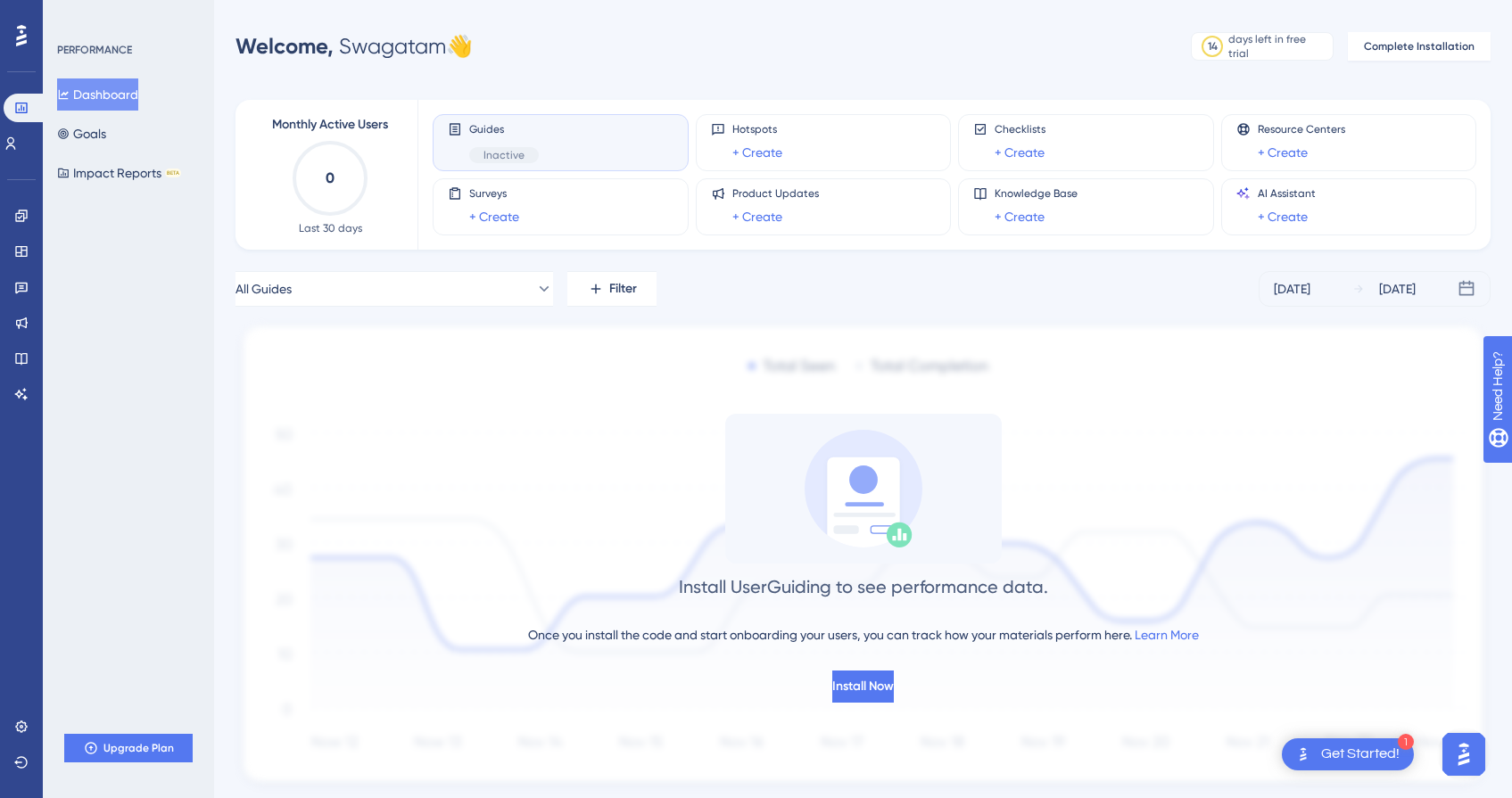
click at [20, 28] on icon at bounding box center [21, 36] width 11 height 21
